Goal: Book appointment/travel/reservation

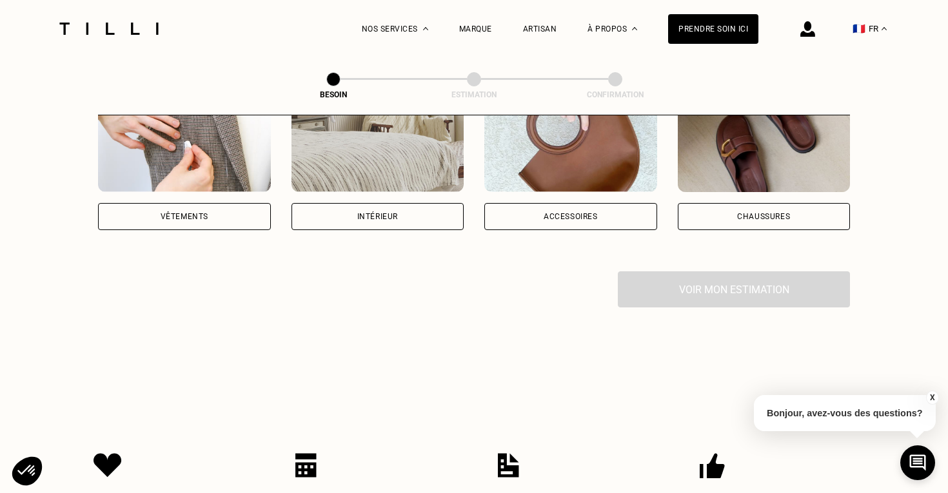
scroll to position [304, 0]
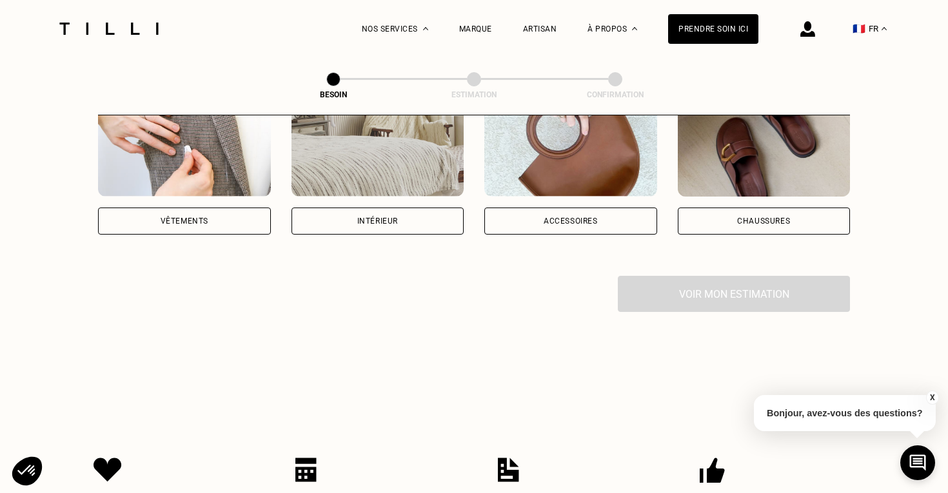
click at [363, 217] on div "Intérieur" at bounding box center [377, 221] width 41 height 8
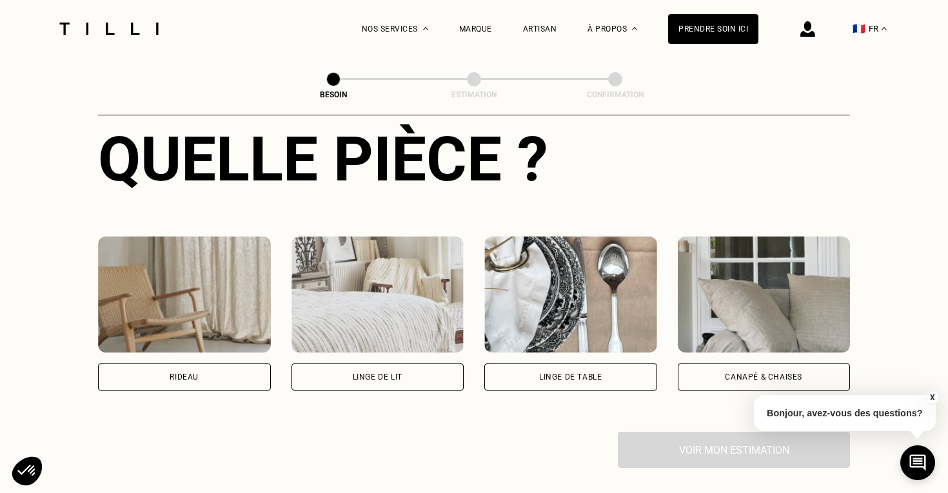
scroll to position [517, 0]
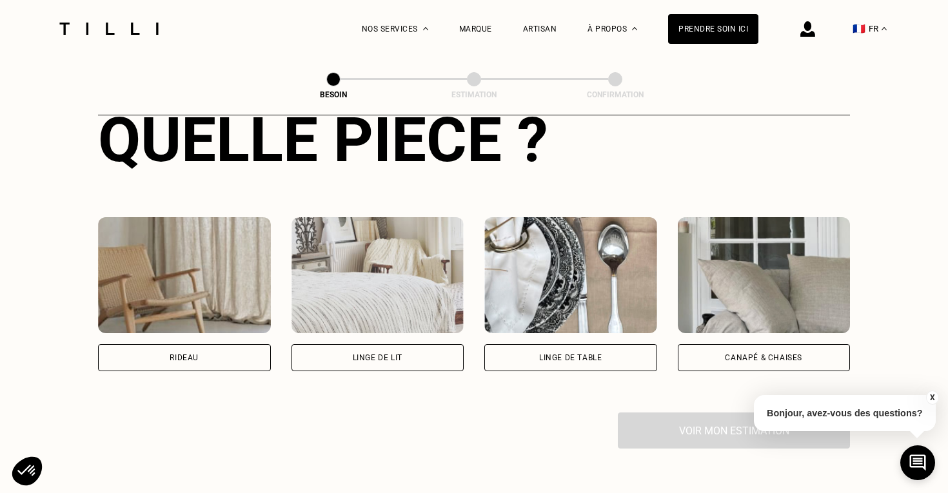
click at [168, 344] on div "Rideau" at bounding box center [184, 357] width 173 height 27
select select "FR"
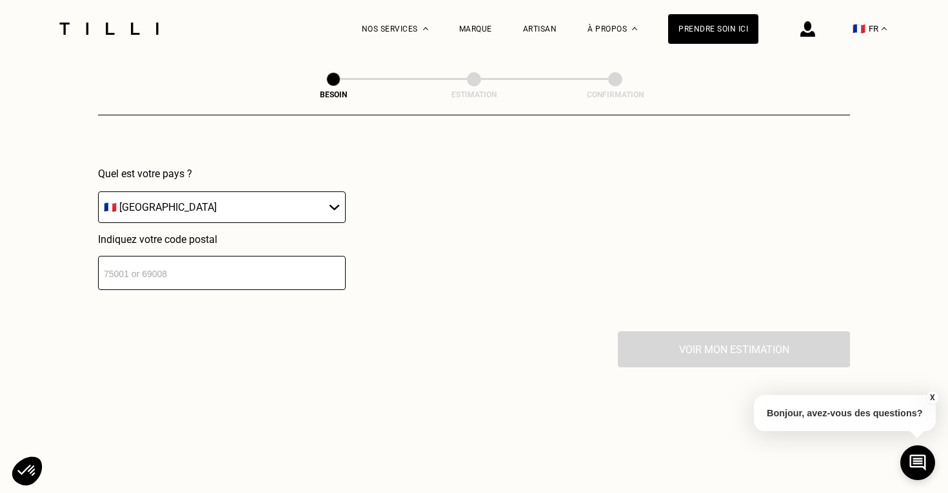
scroll to position [918, 0]
click at [152, 264] on input "number" at bounding box center [222, 272] width 248 height 34
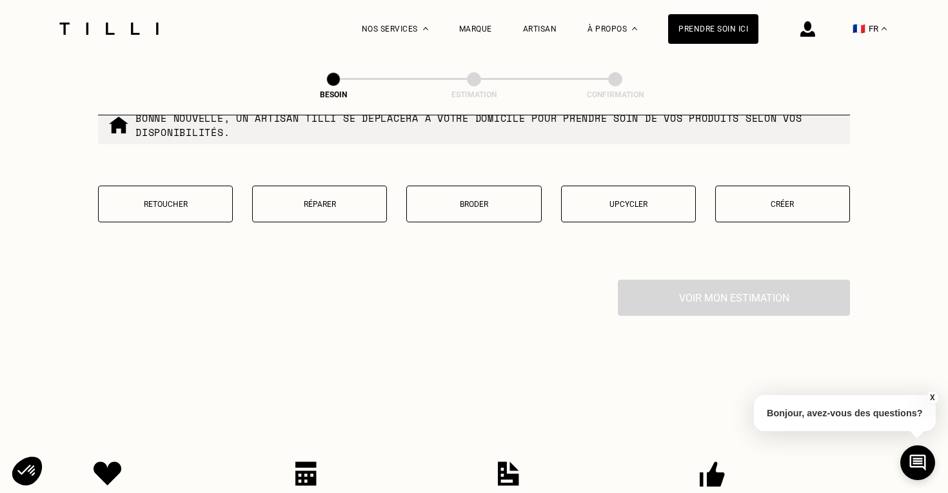
scroll to position [1290, 0]
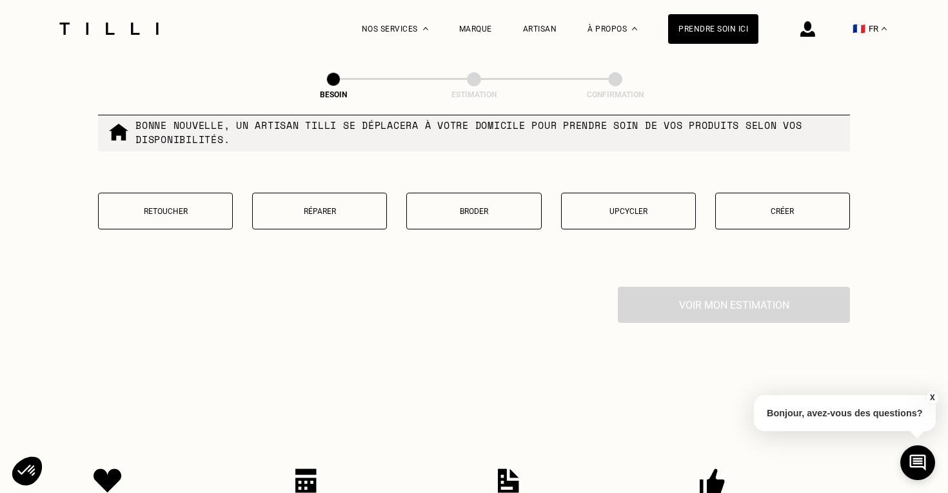
type input "92600"
click at [174, 207] on p "Retoucher" at bounding box center [165, 211] width 121 height 9
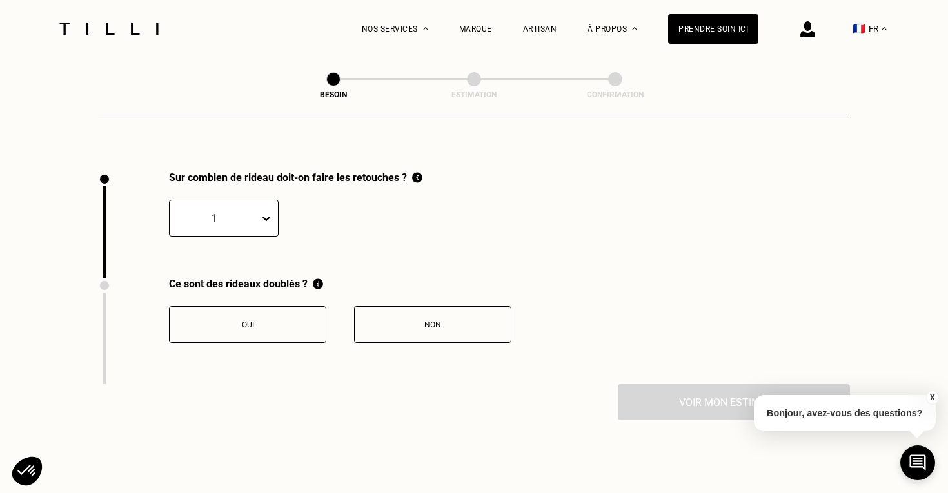
scroll to position [1422, 0]
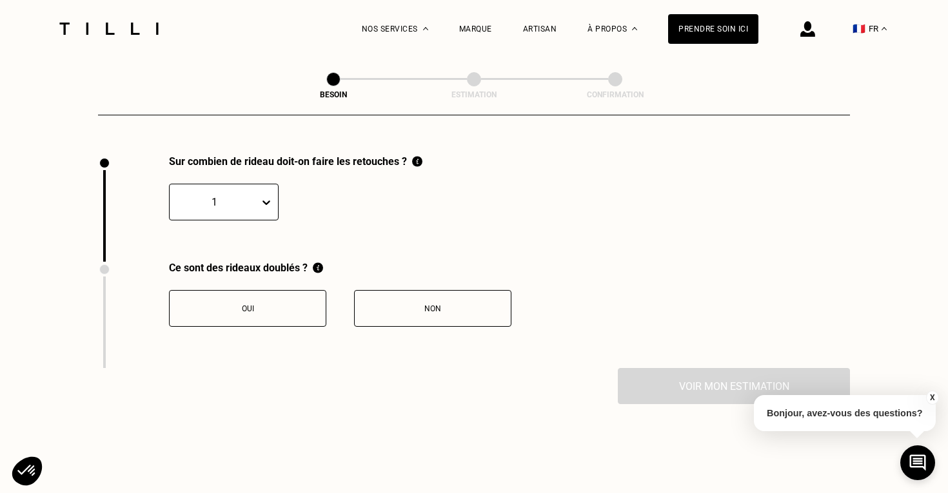
click at [188, 201] on div "1" at bounding box center [215, 202] width 90 height 20
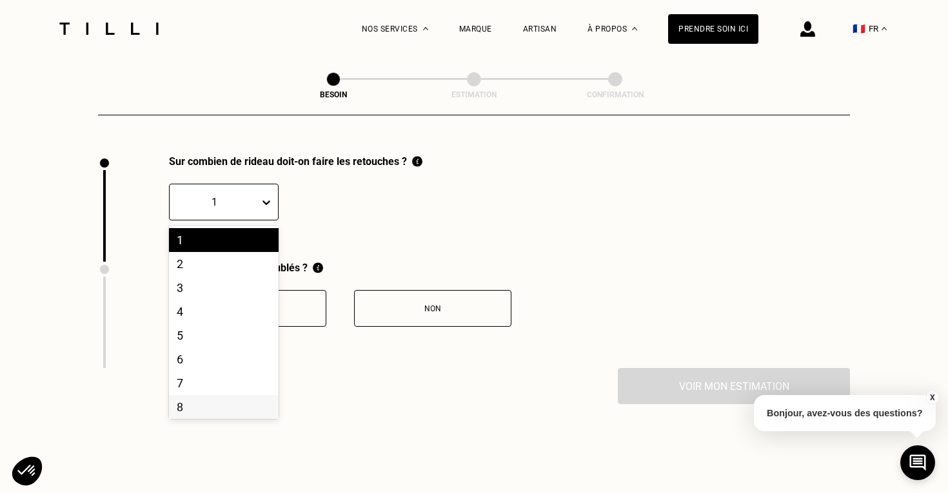
click at [188, 395] on div "8" at bounding box center [224, 407] width 110 height 24
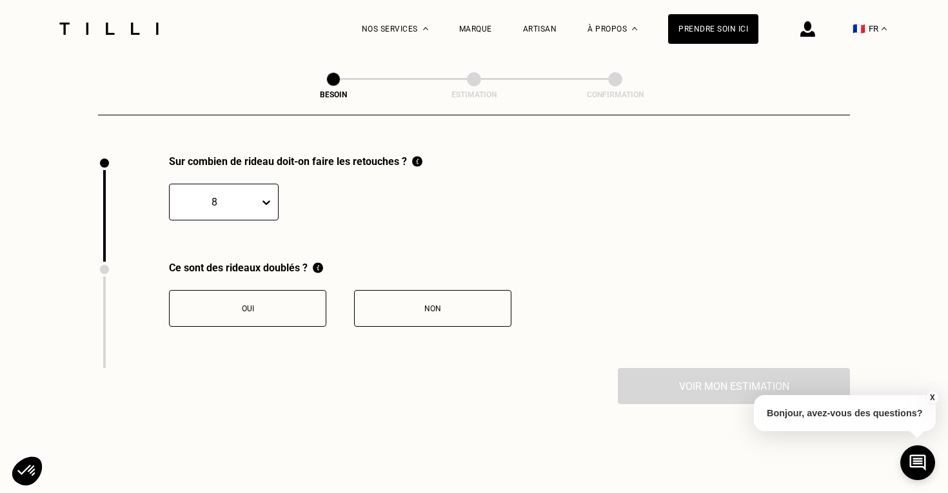
click at [265, 311] on button "Oui" at bounding box center [247, 308] width 157 height 37
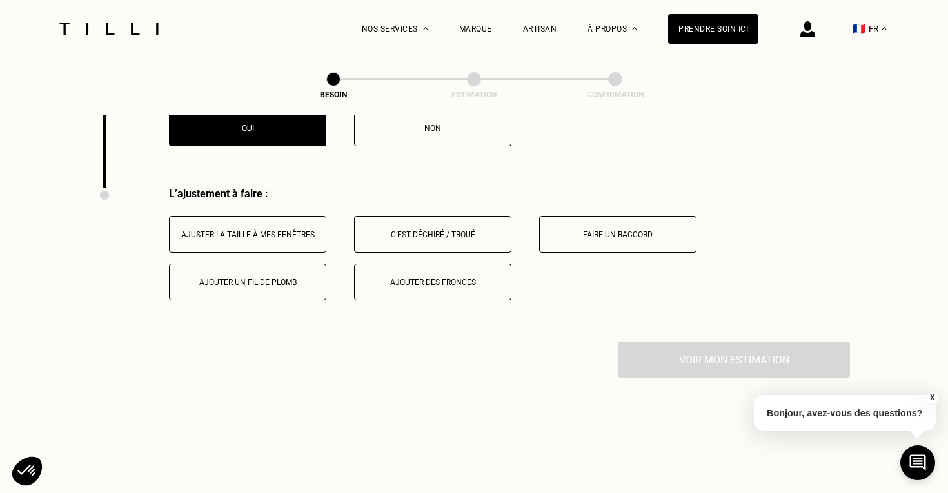
scroll to position [1635, 0]
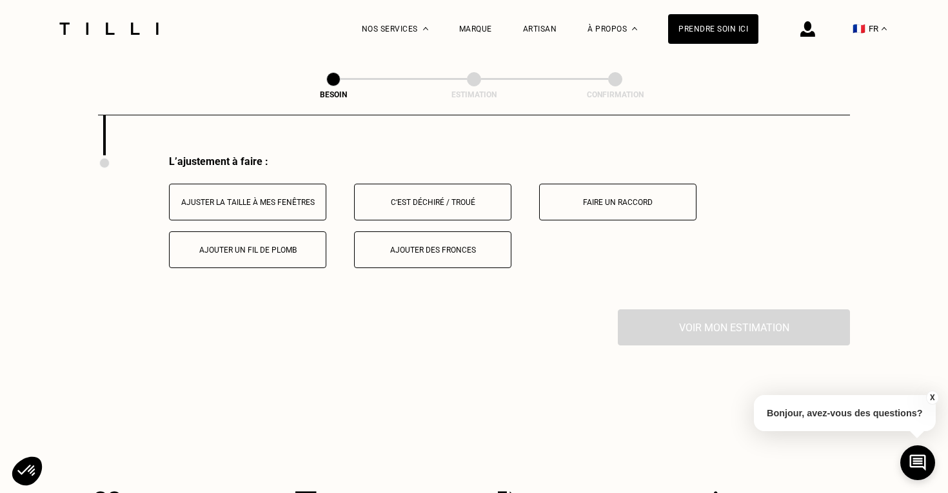
click at [276, 184] on button "Ajuster la taille à mes fenêtres" at bounding box center [247, 202] width 157 height 37
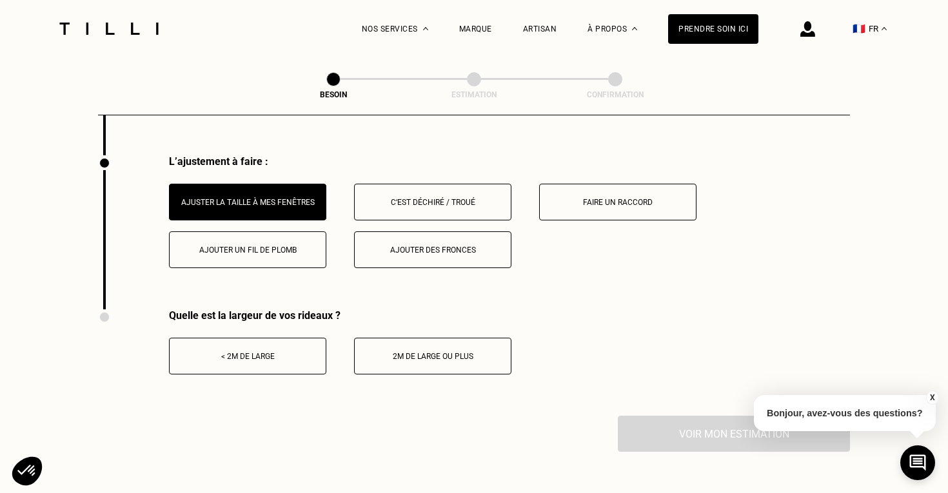
click at [285, 352] on div "< 2m de large" at bounding box center [247, 356] width 143 height 9
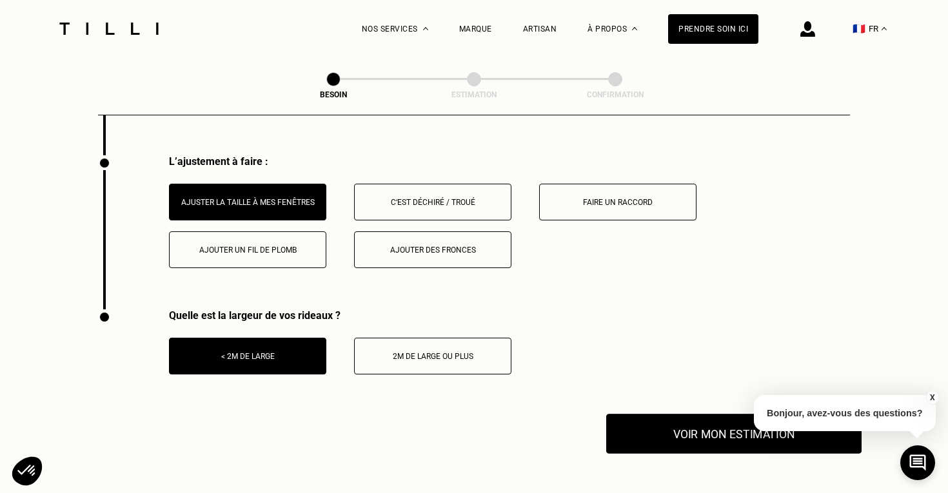
click at [691, 429] on button "Voir mon estimation" at bounding box center [733, 434] width 255 height 40
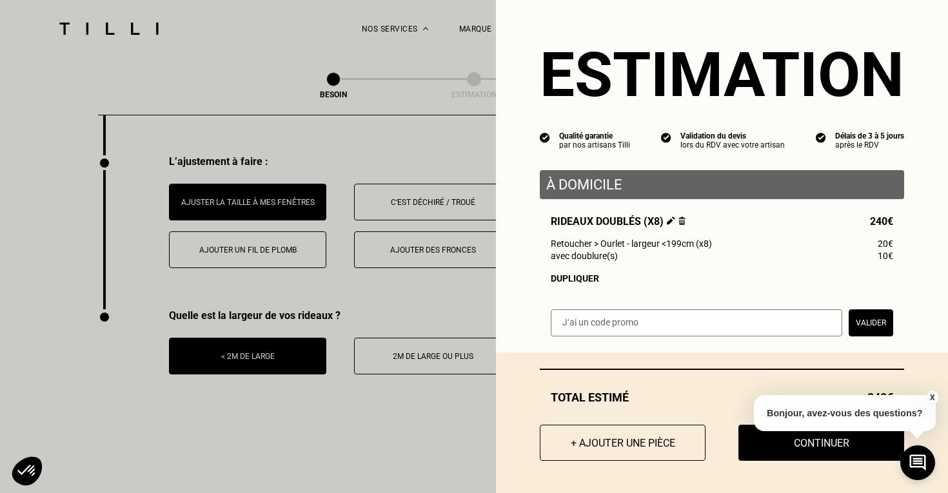
scroll to position [2, 0]
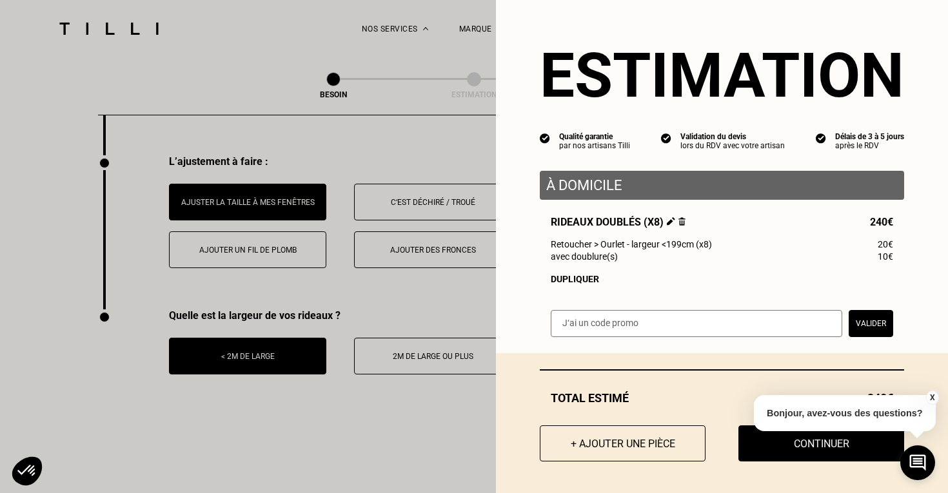
select select "FR"
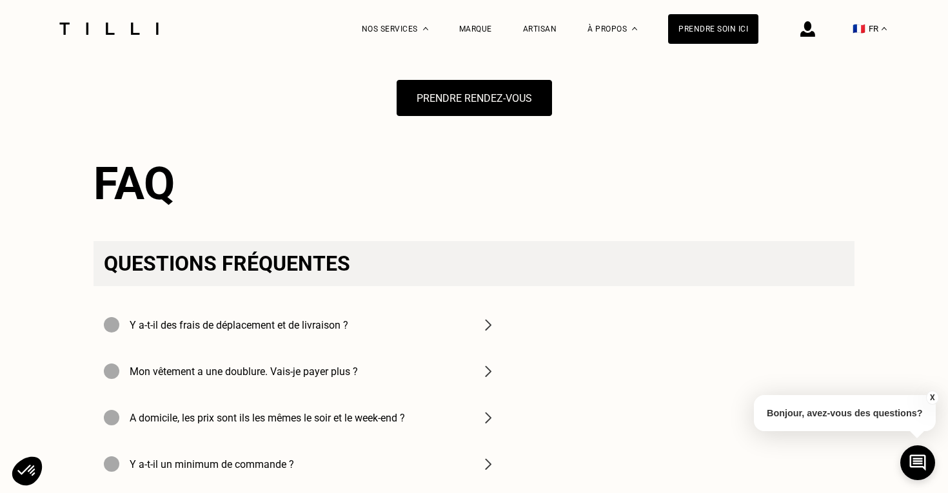
scroll to position [1318, 0]
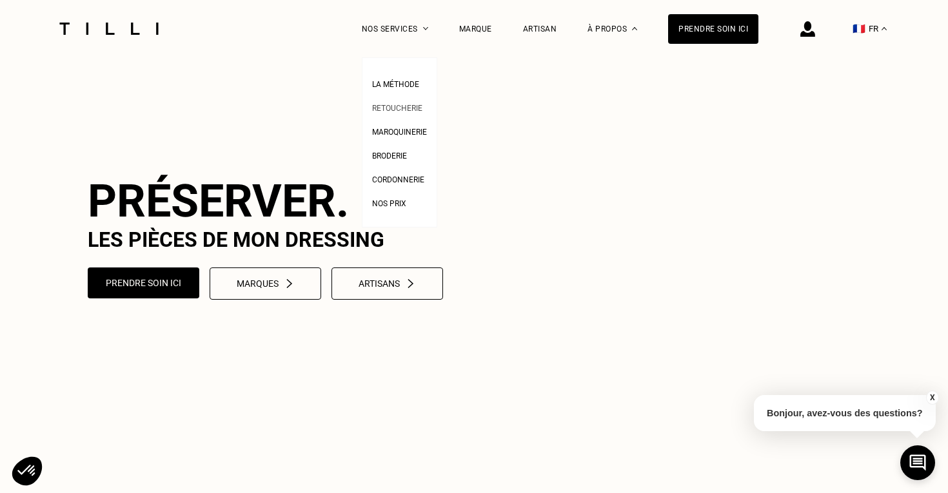
click at [380, 106] on span "Retoucherie" at bounding box center [397, 108] width 50 height 9
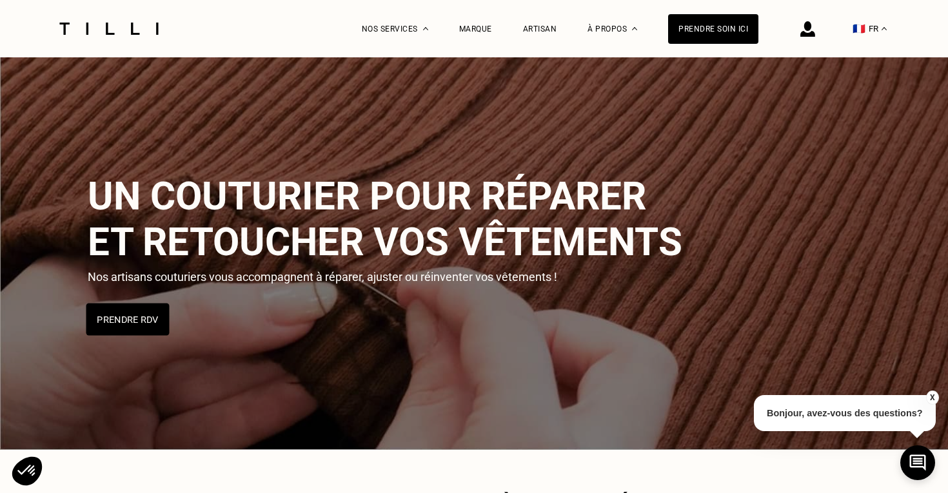
click at [119, 323] on button "Prendre RDV" at bounding box center [127, 319] width 83 height 32
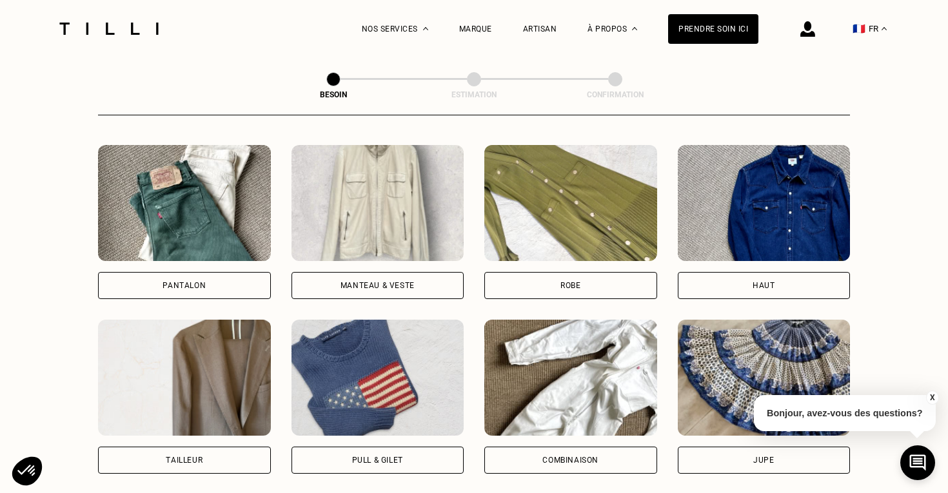
scroll to position [587, 0]
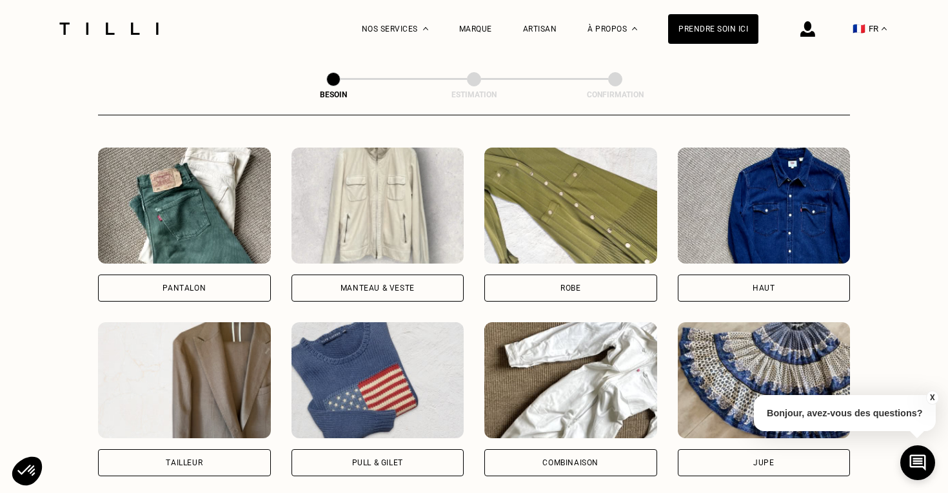
click at [196, 196] on img at bounding box center [184, 206] width 173 height 116
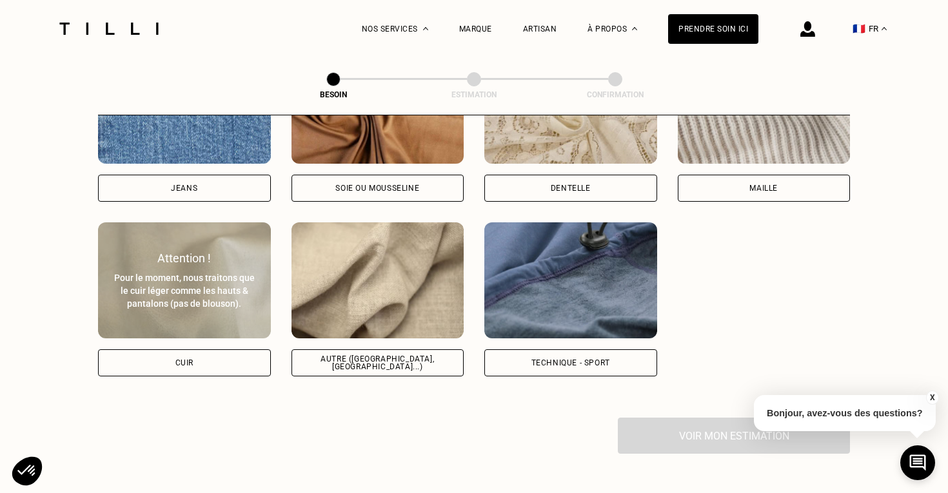
scroll to position [1470, 0]
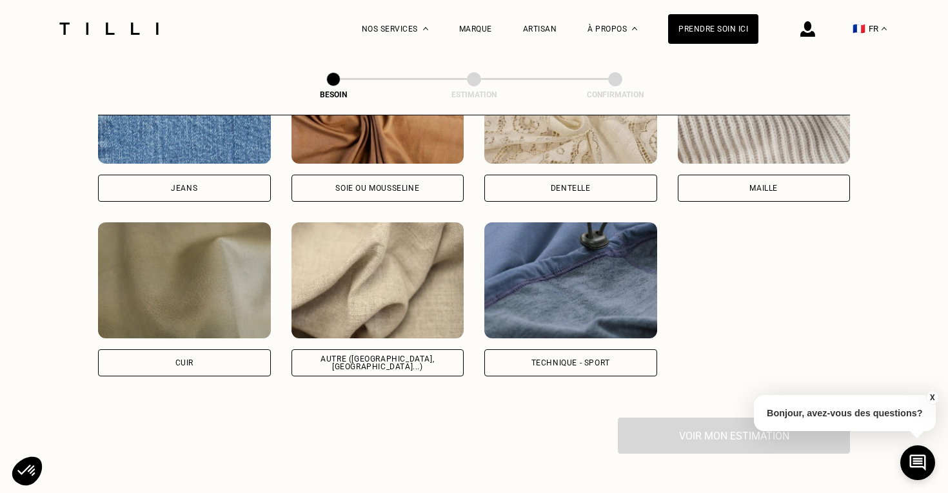
click at [391, 222] on img at bounding box center [377, 280] width 173 height 116
select select "FR"
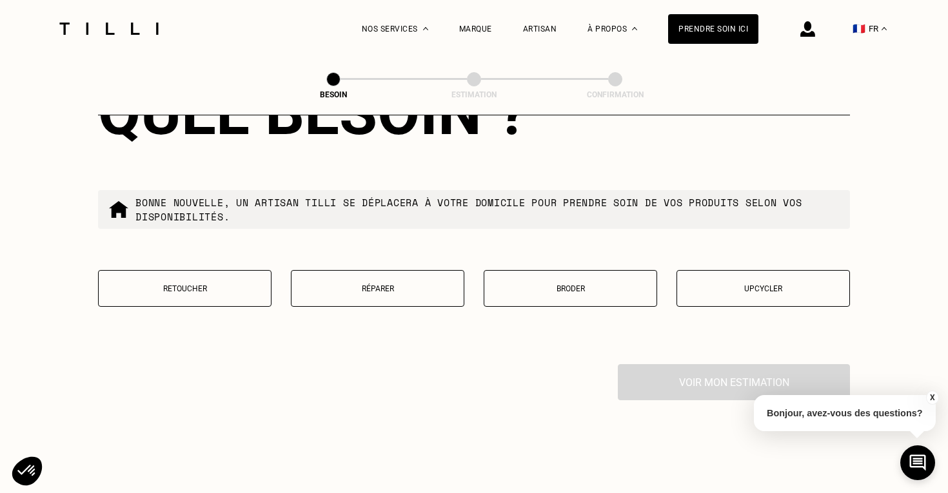
scroll to position [2236, 0]
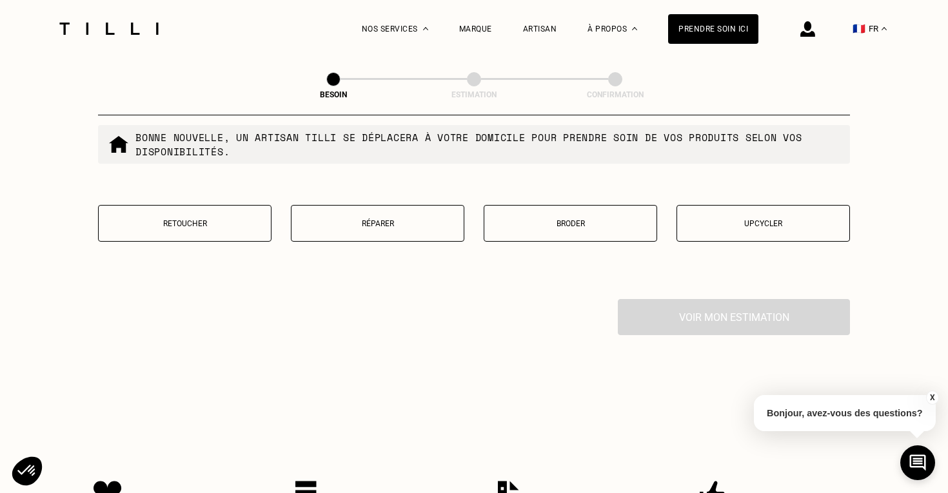
click at [242, 226] on button "Retoucher" at bounding box center [184, 223] width 173 height 37
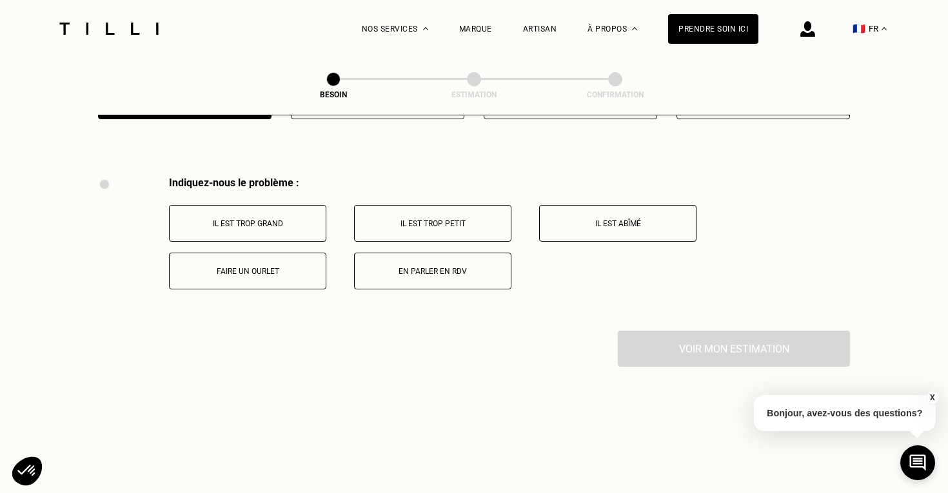
scroll to position [2380, 0]
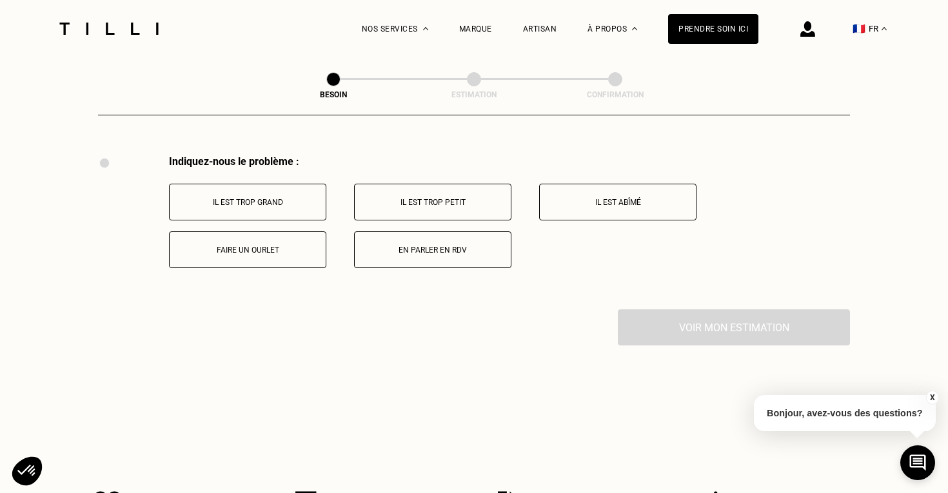
click at [261, 198] on p "Il est trop grand" at bounding box center [247, 202] width 143 height 9
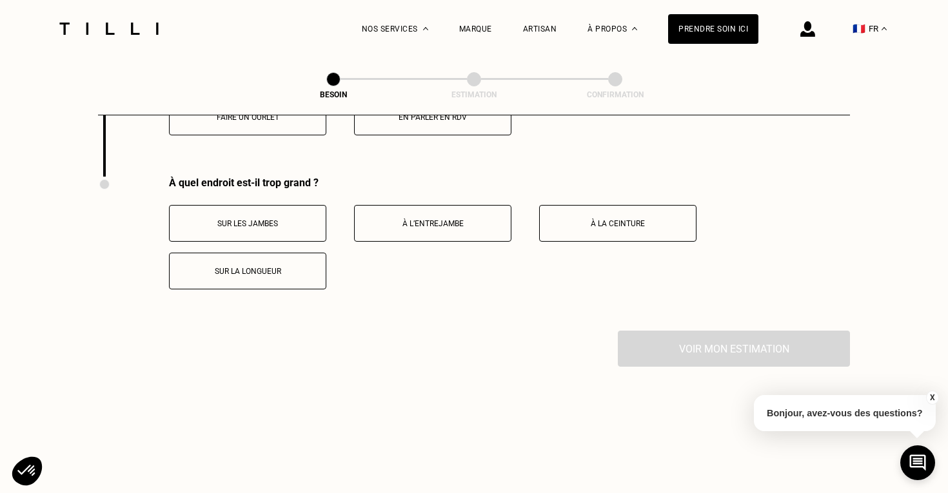
scroll to position [2534, 0]
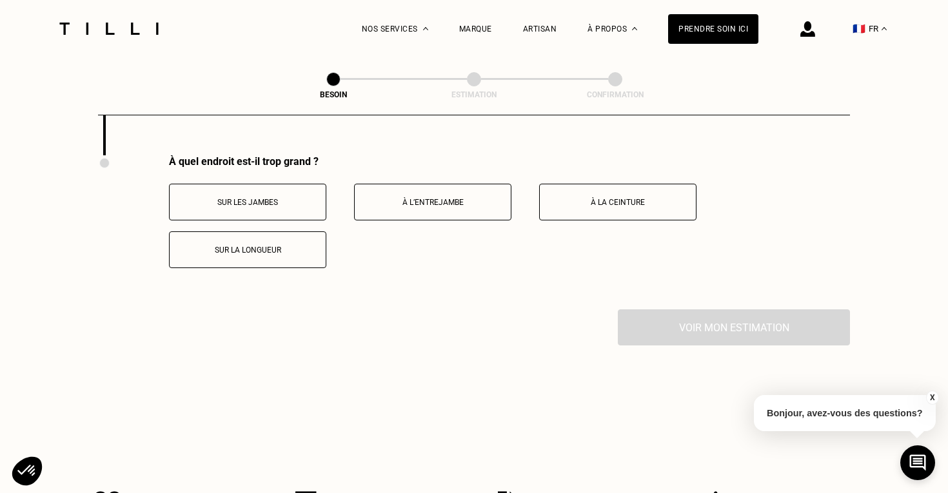
click at [602, 197] on button "À la ceinture" at bounding box center [617, 202] width 157 height 37
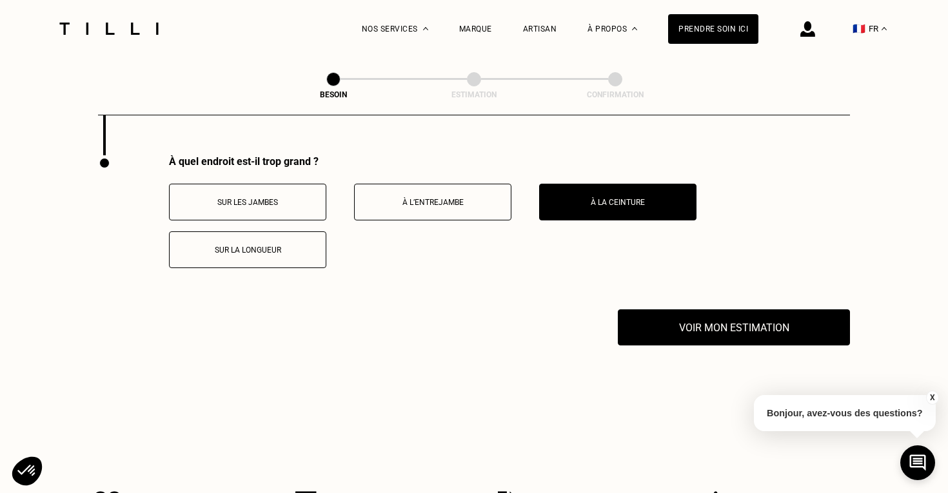
click at [310, 246] on p "Sur la longueur" at bounding box center [247, 250] width 143 height 9
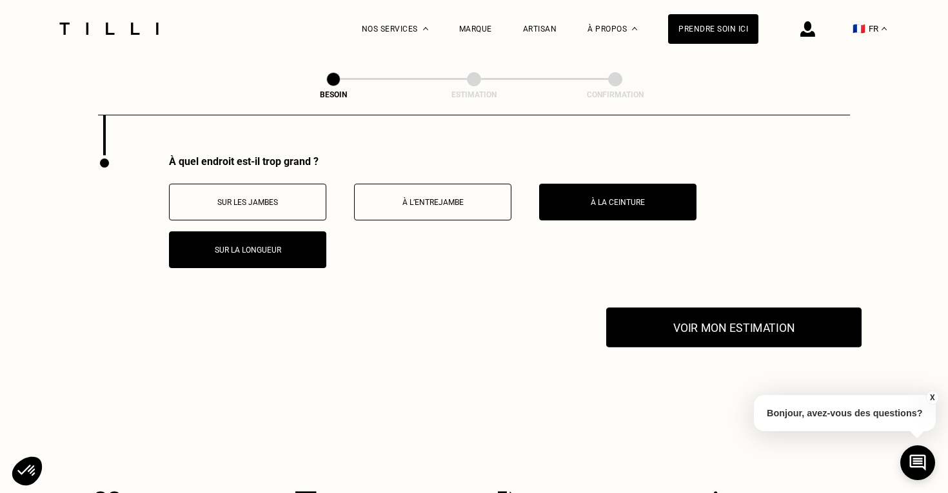
click at [721, 329] on button "Voir mon estimation" at bounding box center [733, 328] width 255 height 40
